Goal: Transaction & Acquisition: Purchase product/service

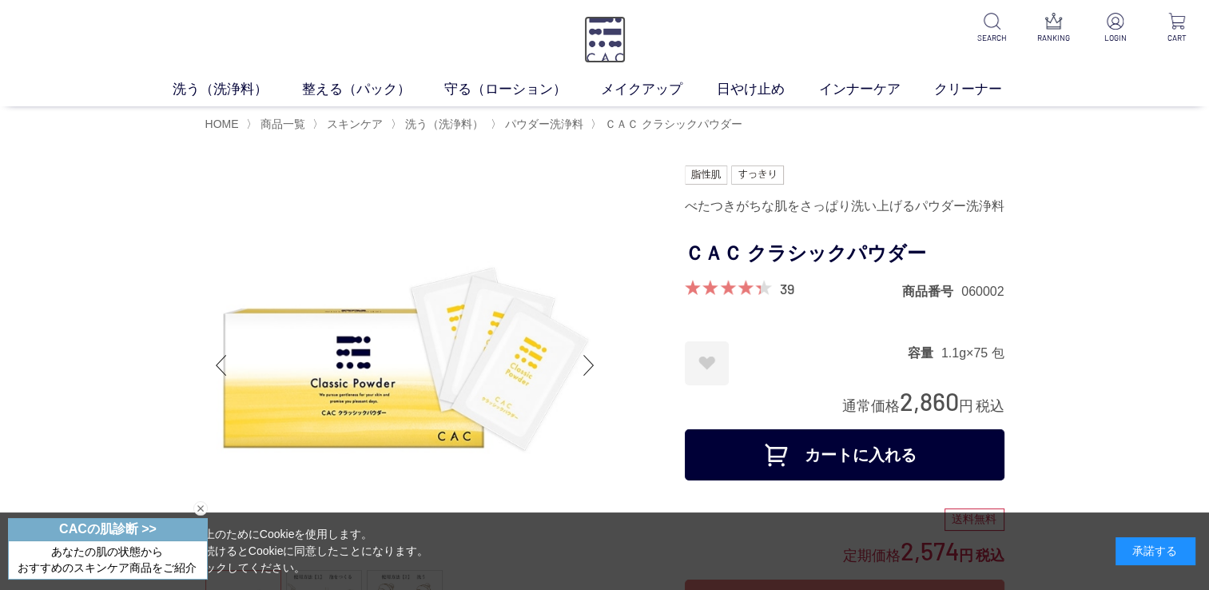
click at [600, 50] on img at bounding box center [605, 39] width 42 height 47
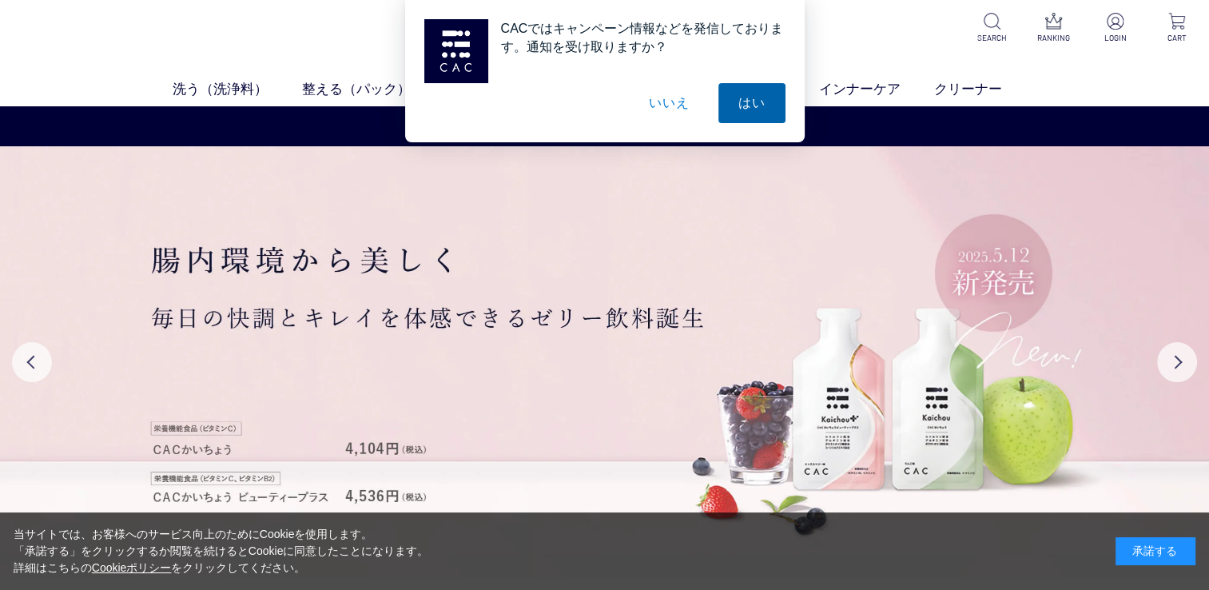
click at [744, 108] on button "はい" at bounding box center [751, 103] width 67 height 40
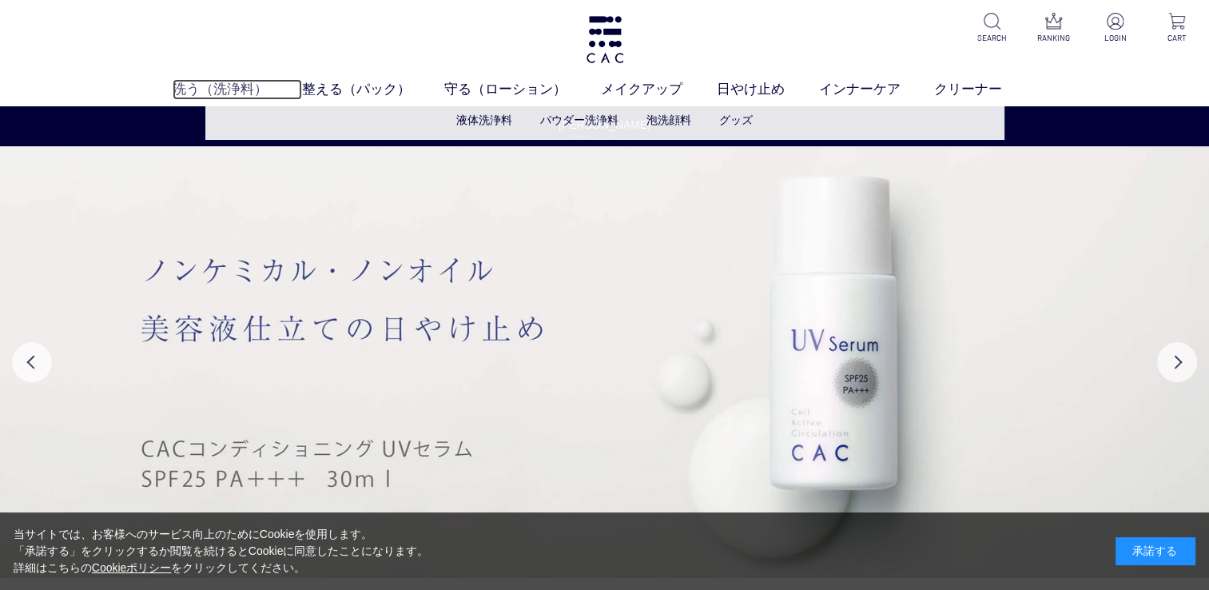
click at [234, 90] on link "洗う（洗浄料）" at bounding box center [237, 89] width 129 height 21
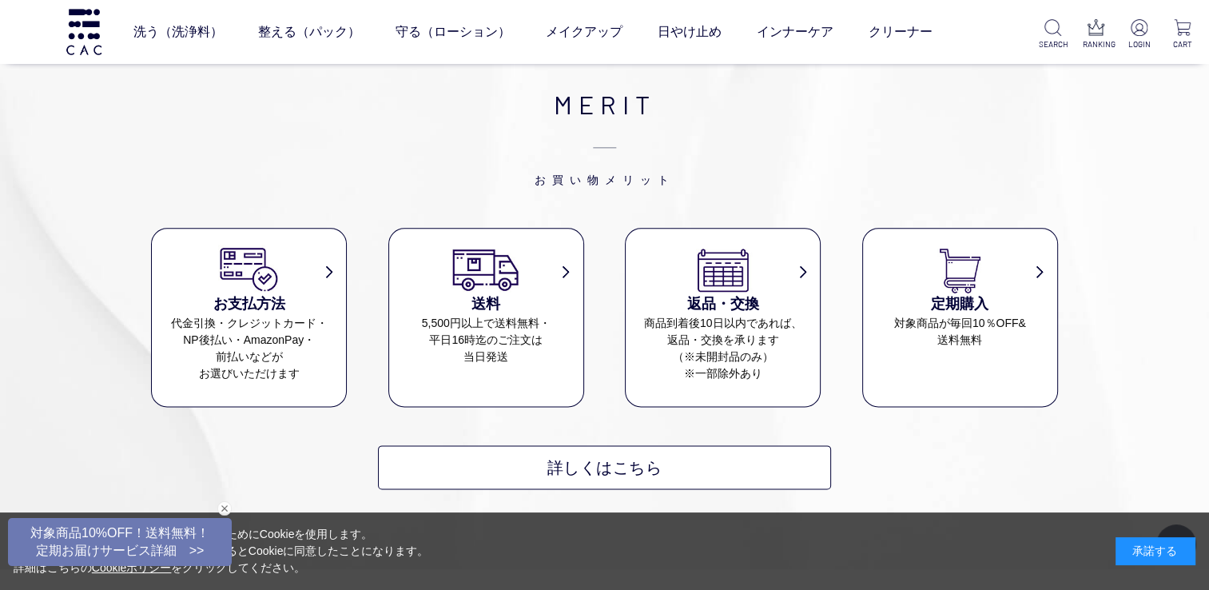
scroll to position [861, 0]
